Goal: Find specific page/section: Find specific page/section

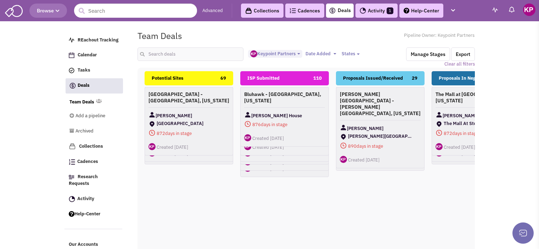
select select "1896"
select select
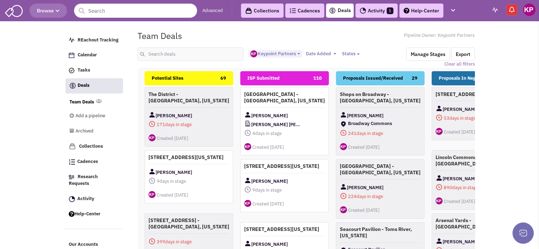
scroll to position [6, 0]
click at [371, 12] on link "Activity 1" at bounding box center [376, 11] width 42 height 14
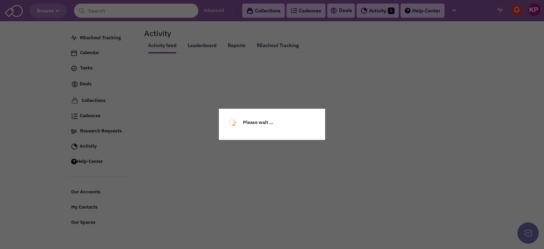
select select
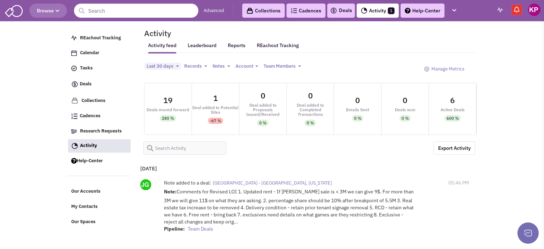
select select
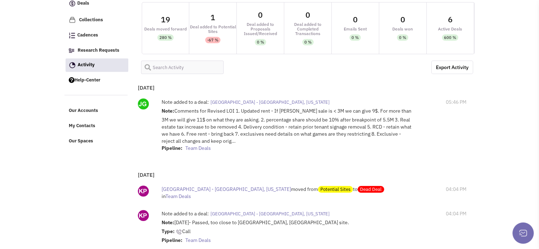
scroll to position [82, 0]
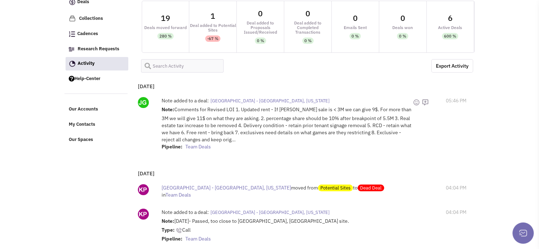
click at [260, 102] on span "[GEOGRAPHIC_DATA] - [GEOGRAPHIC_DATA], [US_STATE]" at bounding box center [270, 101] width 119 height 6
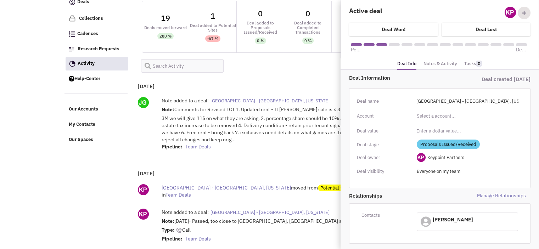
click at [436, 64] on link "Notes & Activity" at bounding box center [441, 64] width 34 height 10
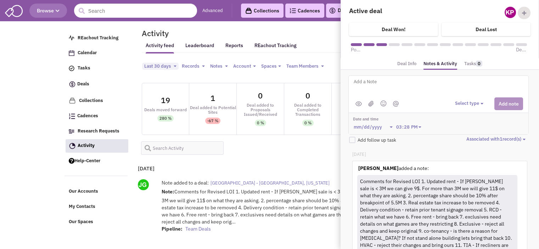
scroll to position [75, 0]
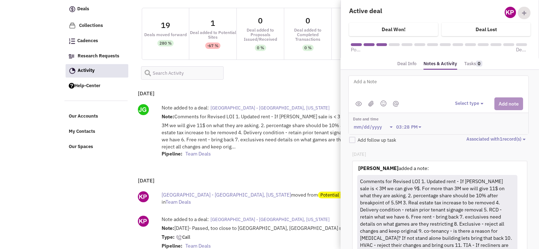
click at [235, 85] on div "Yesterday Note added to a deal: Liberty Center - Liberty Township, Ohio Note: C…" at bounding box center [304, 127] width 338 height 85
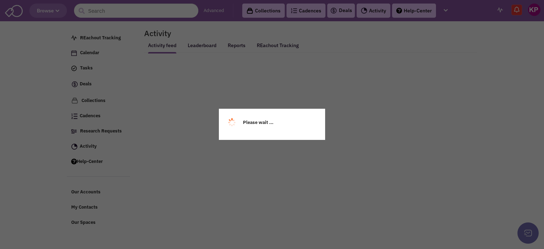
select select
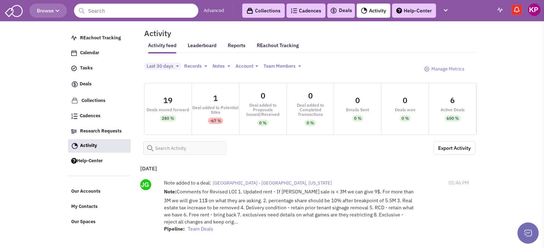
select select
